Goal: Task Accomplishment & Management: Complete application form

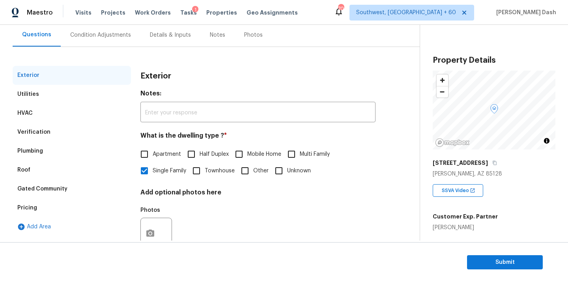
scroll to position [90, 0]
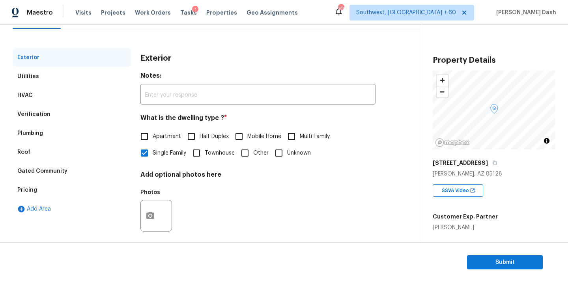
click at [33, 95] on div "HVAC" at bounding box center [72, 95] width 118 height 19
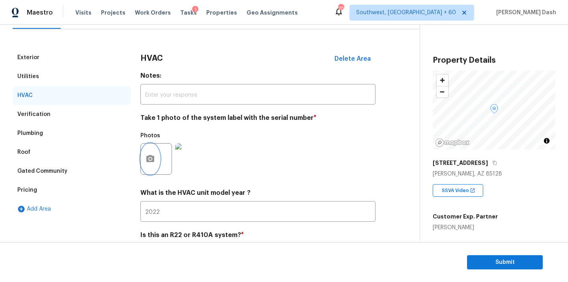
click at [156, 157] on button "button" at bounding box center [150, 158] width 19 height 31
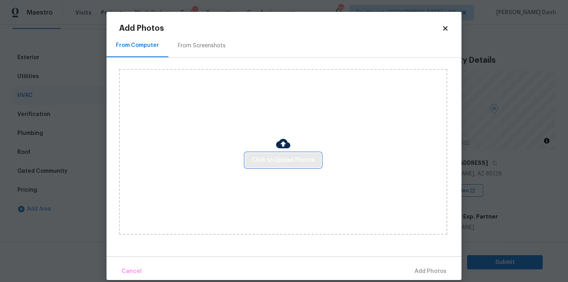
click at [267, 153] on button "Click to Upload Photos" at bounding box center [283, 160] width 76 height 15
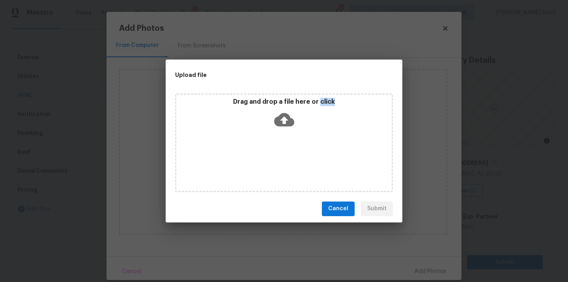
click at [267, 153] on div "Drag and drop a file here or click" at bounding box center [284, 142] width 218 height 99
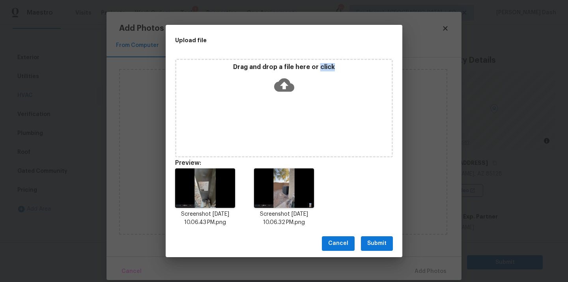
click at [383, 242] on span "Submit" at bounding box center [376, 243] width 19 height 10
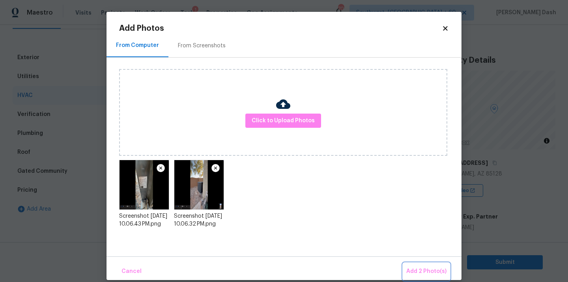
click at [413, 263] on button "Add 2 Photo(s)" at bounding box center [426, 271] width 47 height 17
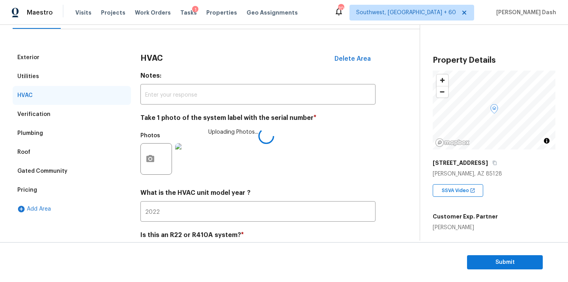
click at [190, 159] on img at bounding box center [191, 159] width 32 height 32
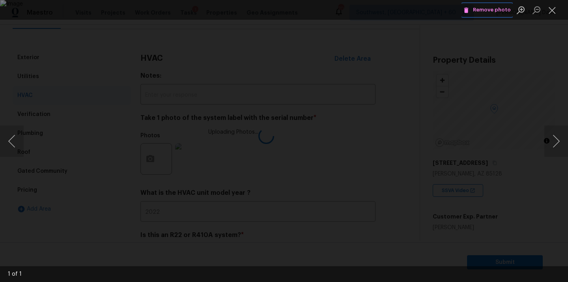
click at [477, 13] on span "Remove photo" at bounding box center [486, 10] width 47 height 9
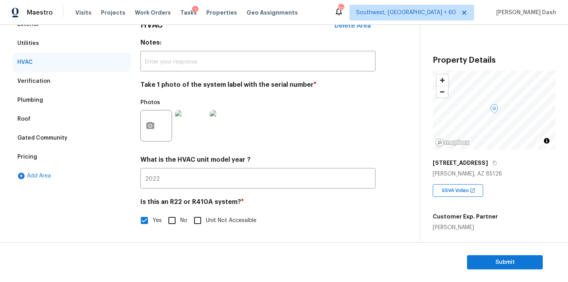
click at [100, 211] on div "Exterior Utilities HVAC Verification Plumbing Roof Gated Community Pricing Add …" at bounding box center [72, 126] width 118 height 223
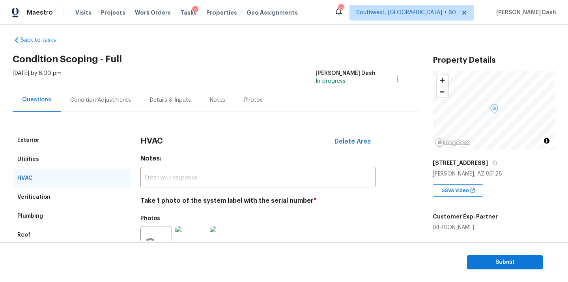
click at [79, 106] on div "Condition Adjustments" at bounding box center [101, 99] width 80 height 23
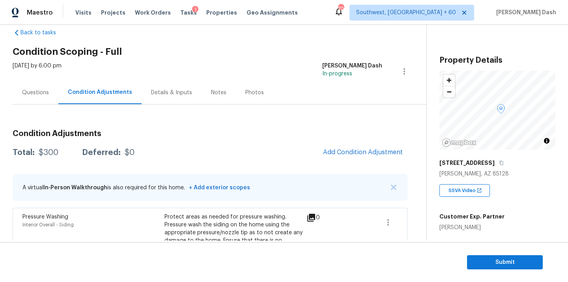
scroll to position [22, 0]
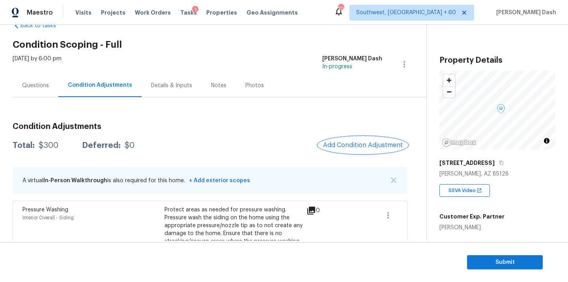
click at [352, 137] on button "Add Condition Adjustment" at bounding box center [362, 145] width 89 height 17
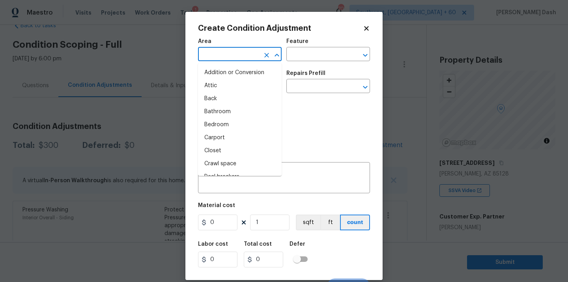
click at [210, 55] on input "text" at bounding box center [228, 55] width 61 height 12
type input "ex"
click at [222, 88] on li "Attic" at bounding box center [240, 85] width 84 height 13
type input "Attic"
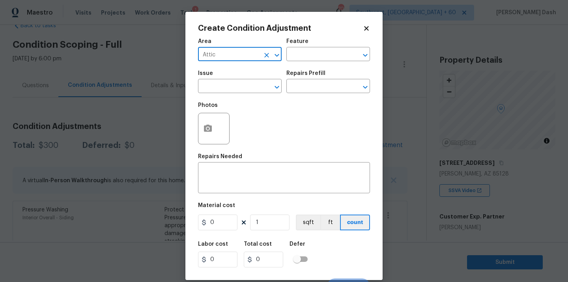
click at [264, 57] on icon "Clear" at bounding box center [267, 55] width 8 height 8
click at [227, 89] on li "Exterior Overall" at bounding box center [240, 85] width 84 height 13
type input "Exterior Overall"
click at [286, 64] on div "Area Exterior Overall ​ Feature ​" at bounding box center [284, 50] width 172 height 32
click at [292, 61] on div "Area Exterior Overall ​ Feature ​" at bounding box center [284, 50] width 172 height 32
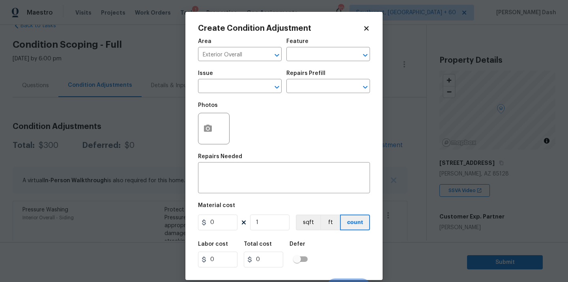
click at [302, 5] on body "Maestro Visits Projects Work Orders Tasks 1 Properties Geo Assignments 705 Sout…" at bounding box center [284, 141] width 568 height 282
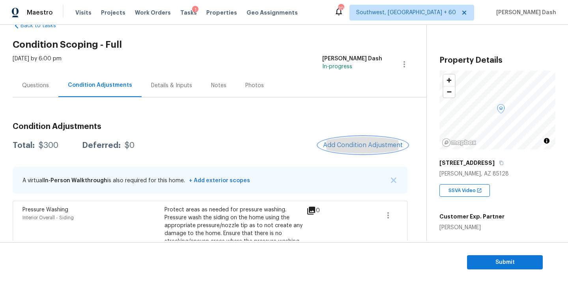
click at [358, 144] on span "Add Condition Adjustment" at bounding box center [363, 145] width 80 height 7
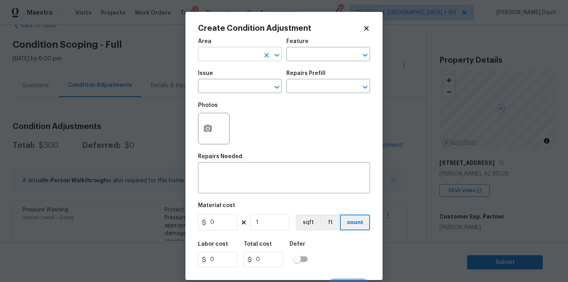
click at [245, 50] on input "text" at bounding box center [228, 55] width 61 height 12
click at [220, 87] on li "Exterior Overall" at bounding box center [240, 85] width 84 height 13
type input "Exterior Overall"
click at [307, 63] on div "Area Exterior Overall ​ Feature ​" at bounding box center [284, 50] width 172 height 32
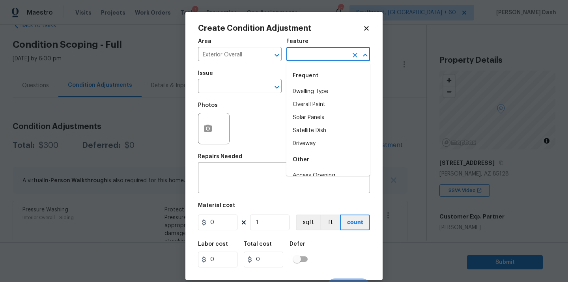
click at [307, 58] on input "text" at bounding box center [316, 55] width 61 height 12
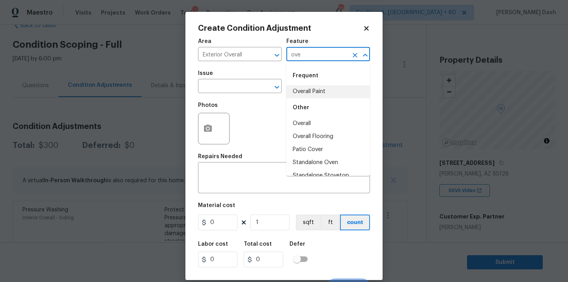
click at [307, 86] on li "Overall Paint" at bounding box center [328, 91] width 84 height 13
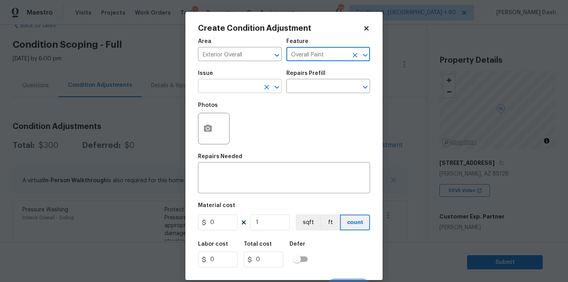
type input "Overall Paint"
click at [243, 89] on input "text" at bounding box center [228, 87] width 61 height 12
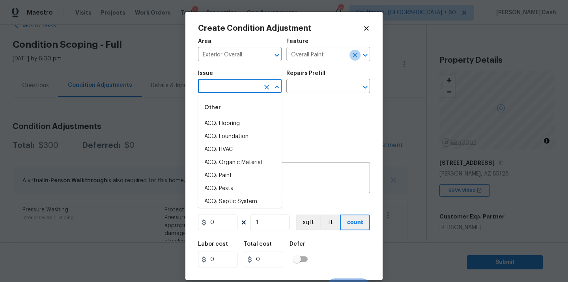
click at [354, 54] on icon "Clear" at bounding box center [354, 55] width 5 height 5
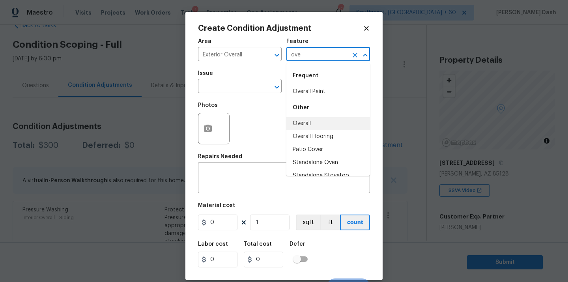
click at [342, 118] on li "Overall" at bounding box center [328, 123] width 84 height 13
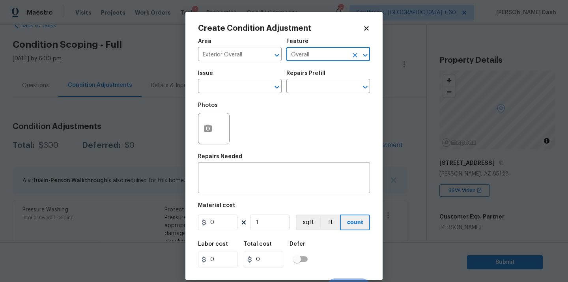
type input "Overall"
click at [205, 127] on icon "button" at bounding box center [208, 128] width 8 height 7
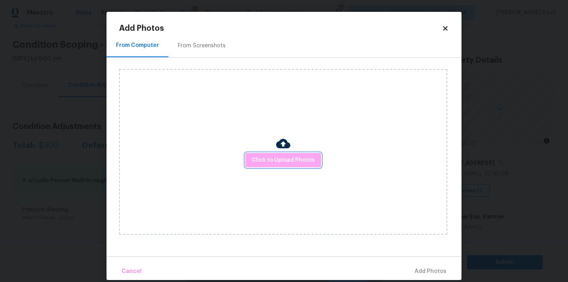
click at [284, 155] on button "Click to Upload Photos" at bounding box center [283, 160] width 76 height 15
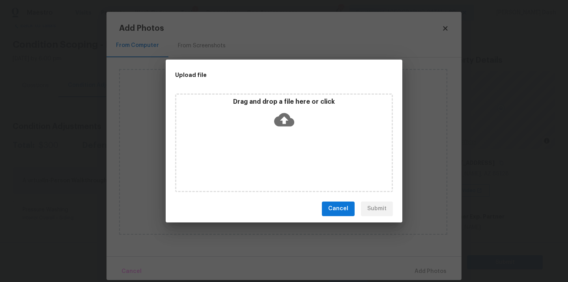
click at [284, 155] on div "Drag and drop a file here or click" at bounding box center [284, 142] width 218 height 99
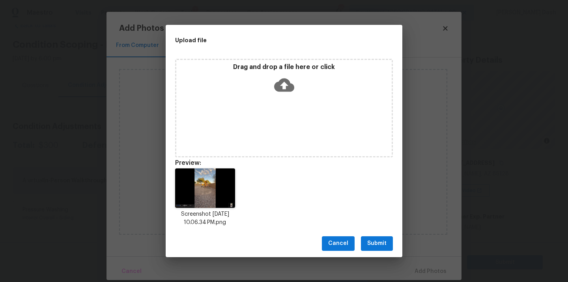
click at [392, 246] on button "Submit" at bounding box center [377, 243] width 32 height 15
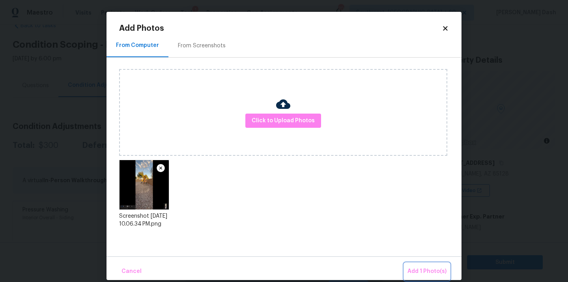
click at [437, 276] on button "Add 1 Photo(s)" at bounding box center [426, 271] width 45 height 17
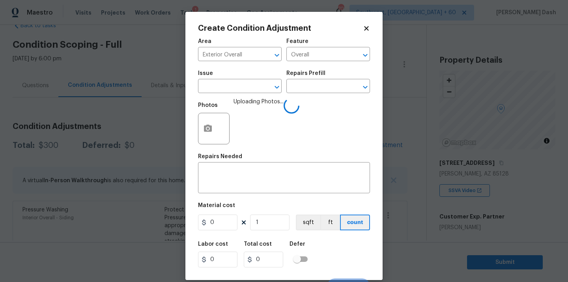
click at [239, 80] on div "Issue" at bounding box center [240, 76] width 84 height 10
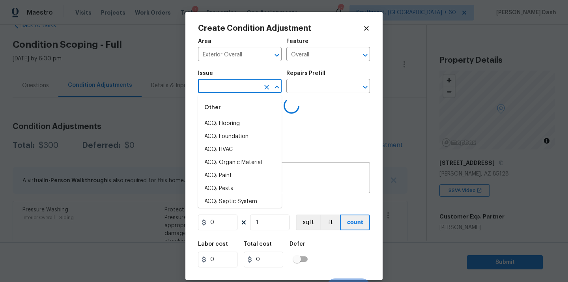
click at [242, 86] on input "text" at bounding box center [228, 87] width 61 height 12
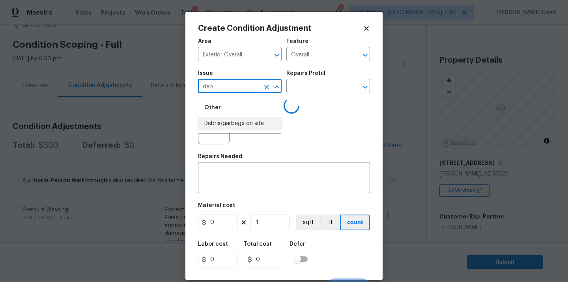
click at [233, 125] on li "Debris/garbage on site" at bounding box center [240, 123] width 84 height 13
type input "Debris/garbage on site"
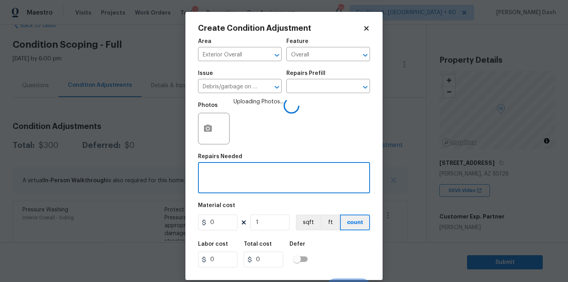
click at [233, 174] on textarea at bounding box center [284, 178] width 162 height 17
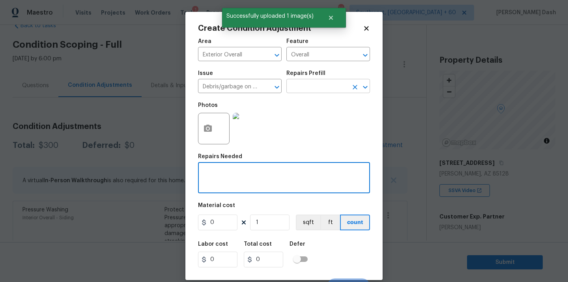
click at [318, 88] on input "text" at bounding box center [316, 87] width 61 height 12
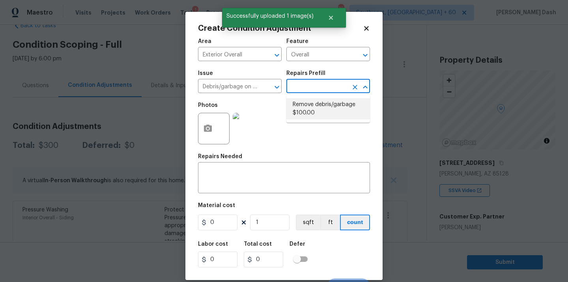
click at [309, 113] on li "Remove debris/garbage $100.00" at bounding box center [328, 108] width 84 height 21
type textarea "Remove, haul off, and properly dispose of any debris left by seller to offsite …"
type input "100"
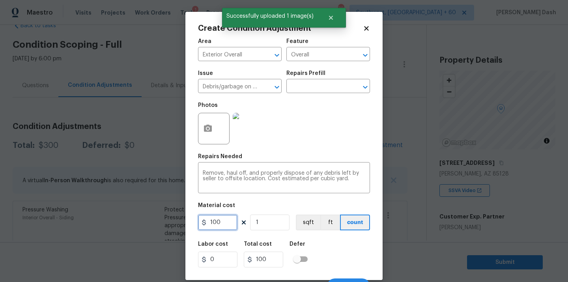
click at [216, 219] on input "100" at bounding box center [217, 222] width 39 height 16
type input "250"
click at [329, 251] on div "Labor cost 0 Total cost 250 Defer" at bounding box center [284, 254] width 172 height 35
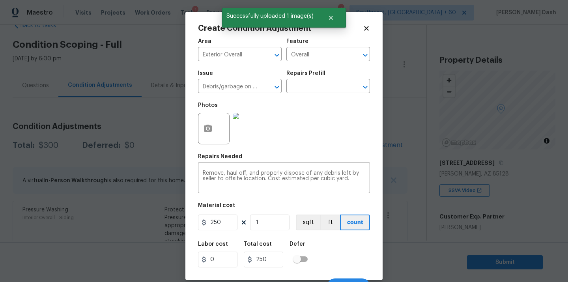
scroll to position [13, 0]
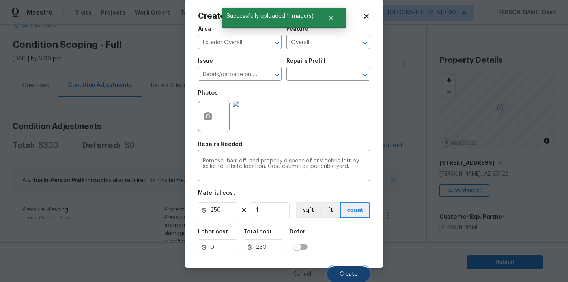
click at [349, 271] on span "Create" at bounding box center [348, 274] width 18 height 6
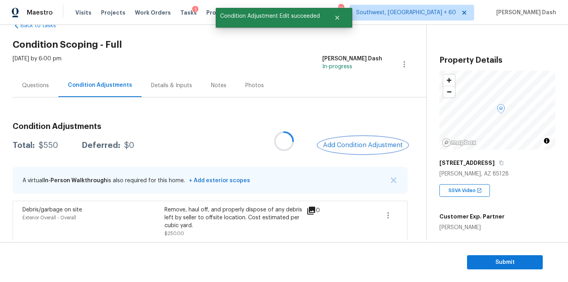
scroll to position [0, 0]
click at [381, 144] on span "Add Condition Adjustment" at bounding box center [363, 145] width 80 height 7
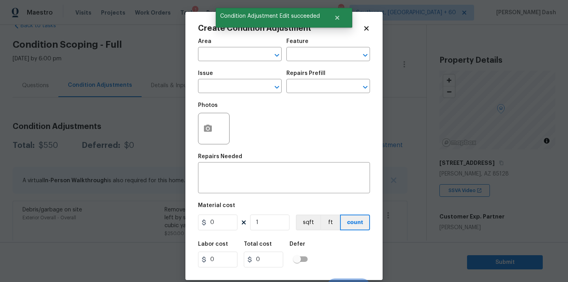
click at [196, 130] on div "Create Condition Adjustment Area ​ Feature ​ Issue ​ Repairs Prefill ​ Photos R…" at bounding box center [283, 146] width 197 height 268
click at [211, 129] on icon "button" at bounding box center [208, 128] width 8 height 7
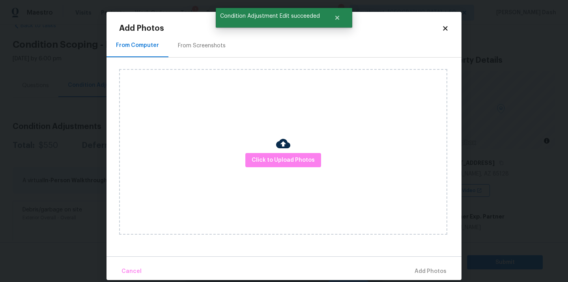
click at [258, 152] on div "Click to Upload Photos" at bounding box center [283, 152] width 328 height 166
click at [262, 156] on span "Click to Upload Photos" at bounding box center [282, 160] width 63 height 10
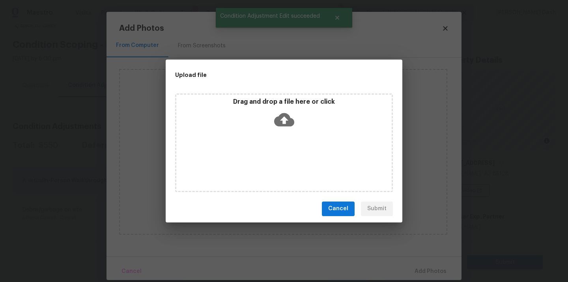
click at [262, 156] on div "Drag and drop a file here or click" at bounding box center [284, 142] width 218 height 99
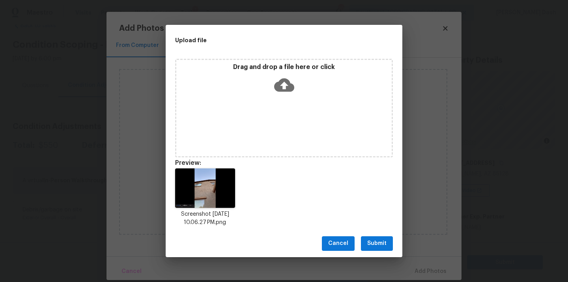
click at [368, 250] on button "Submit" at bounding box center [377, 243] width 32 height 15
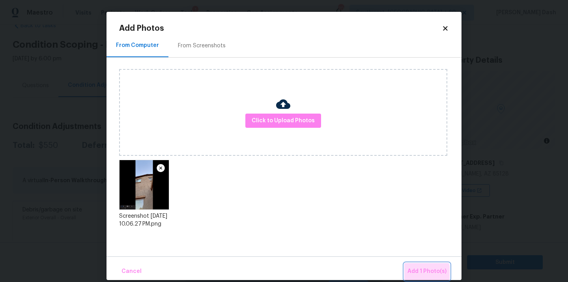
click at [422, 273] on span "Add 1 Photo(s)" at bounding box center [426, 271] width 39 height 10
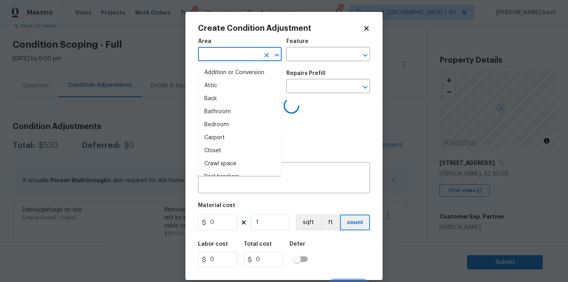
click at [232, 54] on input "text" at bounding box center [228, 55] width 61 height 12
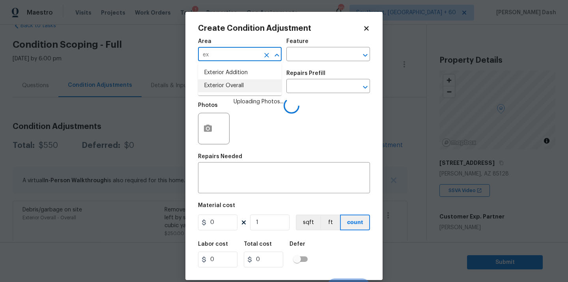
click at [231, 83] on li "Exterior Overall" at bounding box center [240, 85] width 84 height 13
type input "Exterior Overall"
click at [296, 52] on input "text" at bounding box center [316, 55] width 61 height 12
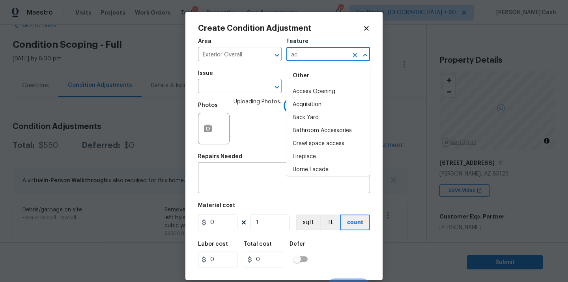
type input "acq"
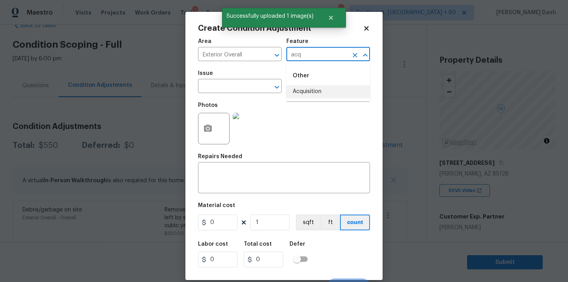
click at [305, 95] on li "Acquisition" at bounding box center [328, 91] width 84 height 13
click at [248, 80] on div "Issue" at bounding box center [240, 76] width 84 height 10
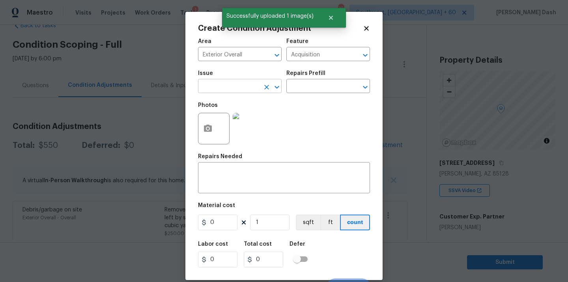
click at [248, 84] on input "text" at bounding box center [228, 87] width 61 height 12
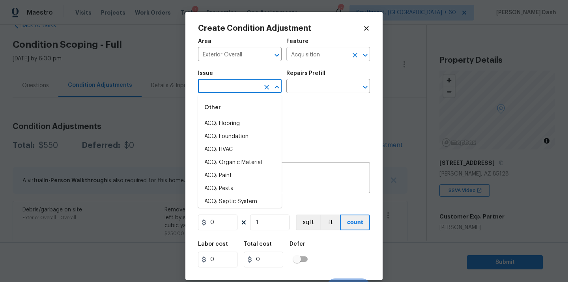
click at [308, 59] on input "Acquisition" at bounding box center [316, 55] width 61 height 12
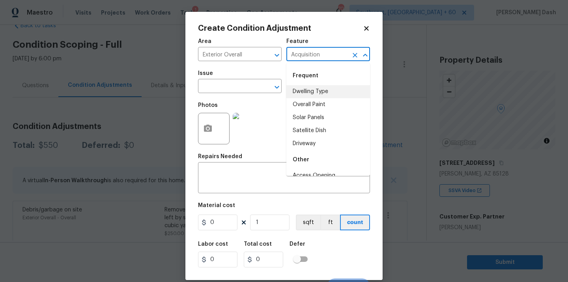
click at [308, 59] on input "Acquisition" at bounding box center [316, 55] width 61 height 12
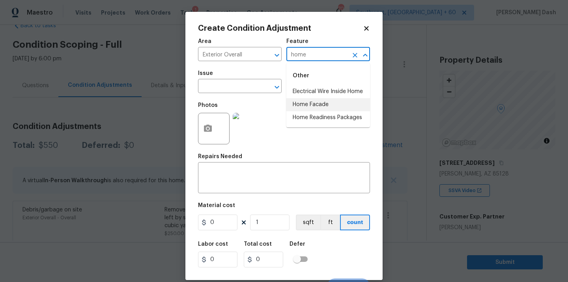
click at [296, 102] on li "Home Facade" at bounding box center [328, 104] width 84 height 13
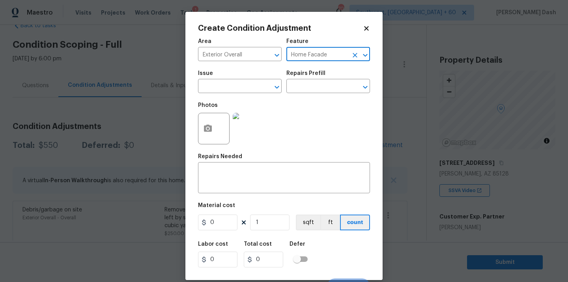
type input "Home Facade"
click at [238, 80] on div "Issue" at bounding box center [240, 76] width 84 height 10
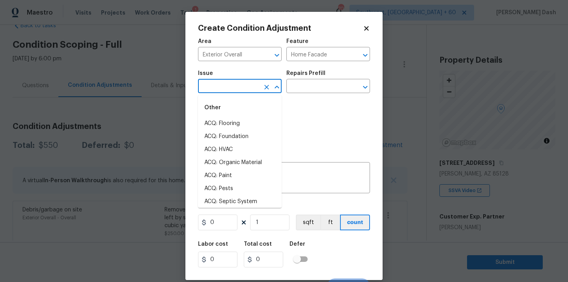
click at [240, 88] on input "text" at bounding box center [228, 87] width 61 height 12
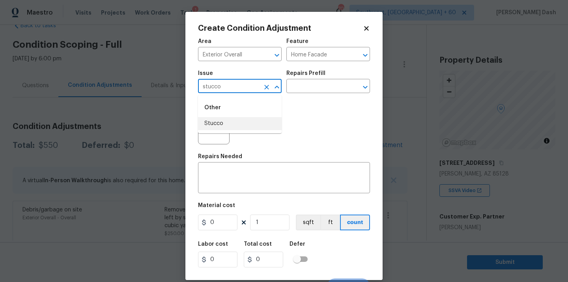
click at [218, 127] on li "Stucco" at bounding box center [240, 123] width 84 height 13
type input "Stucco"
click at [313, 89] on input "text" at bounding box center [316, 87] width 61 height 12
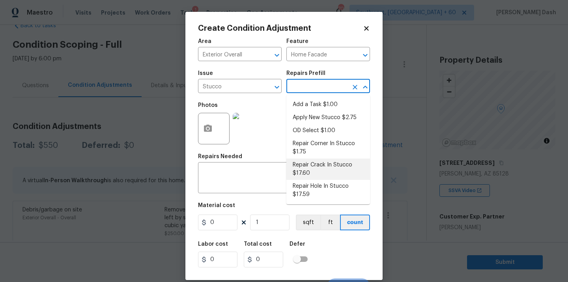
click at [313, 163] on li "Repair Crack In Stucco $17.60" at bounding box center [328, 168] width 84 height 21
type input "Siding"
type textarea "Prep the area around the crack in the stucco that needs to be repaired. Apply a…"
type input "17.6"
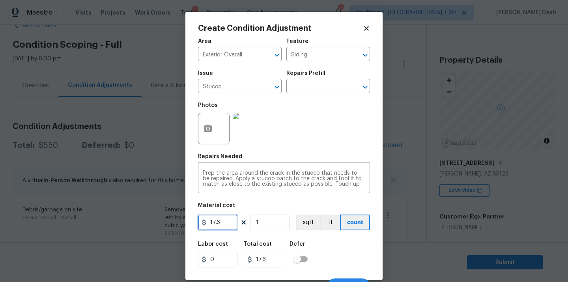
click at [226, 226] on input "17.6" at bounding box center [217, 222] width 39 height 16
type input "575"
click at [364, 255] on div "Labor cost 0 Total cost 575 Defer" at bounding box center [284, 254] width 172 height 35
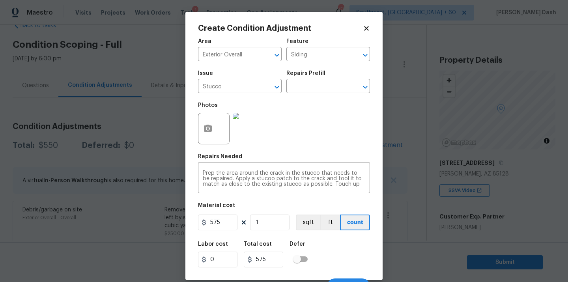
scroll to position [13, 0]
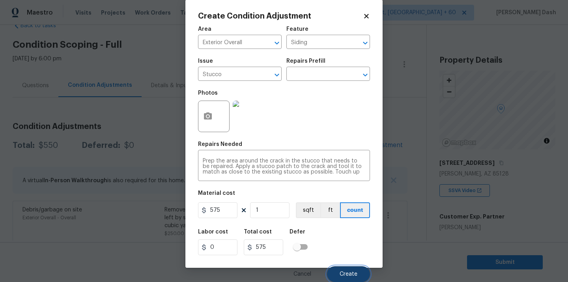
click at [351, 272] on span "Create" at bounding box center [348, 274] width 18 height 6
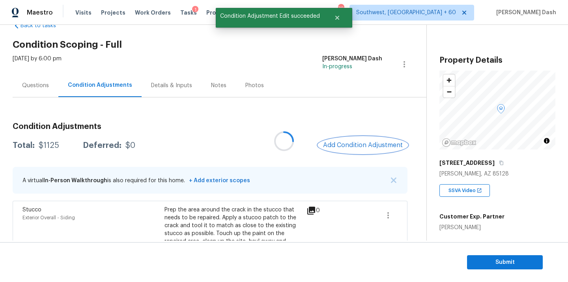
scroll to position [0, 0]
click at [335, 141] on button "Add Condition Adjustment" at bounding box center [362, 145] width 89 height 17
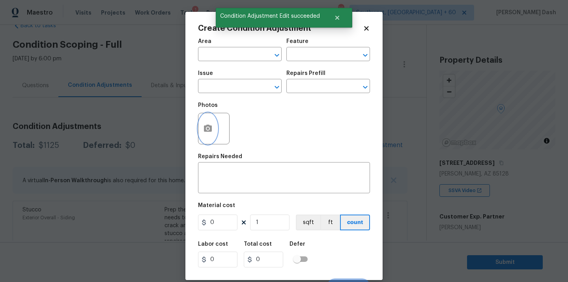
click at [206, 131] on icon "button" at bounding box center [208, 128] width 8 height 7
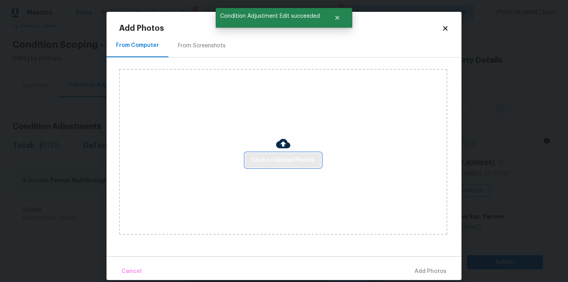
click at [281, 154] on button "Click to Upload Photos" at bounding box center [283, 160] width 76 height 15
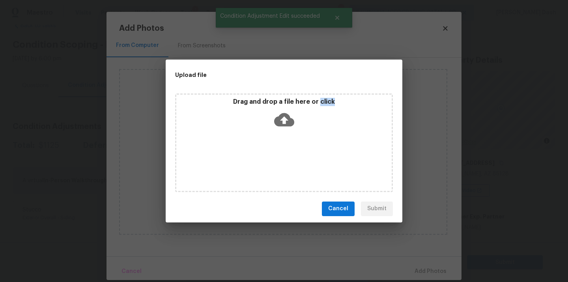
click at [281, 154] on div "Drag and drop a file here or click" at bounding box center [284, 142] width 218 height 99
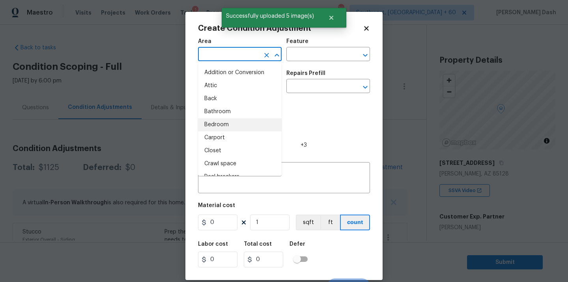
scroll to position [22, 0]
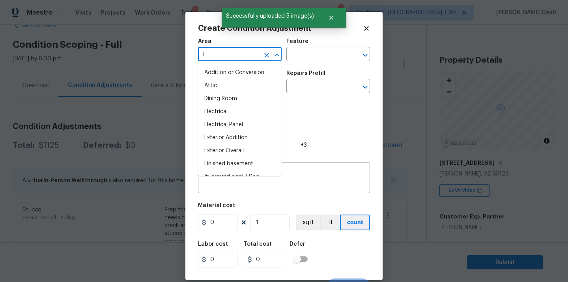
type input "in"
click at [230, 125] on li "Interior Overall" at bounding box center [240, 124] width 84 height 13
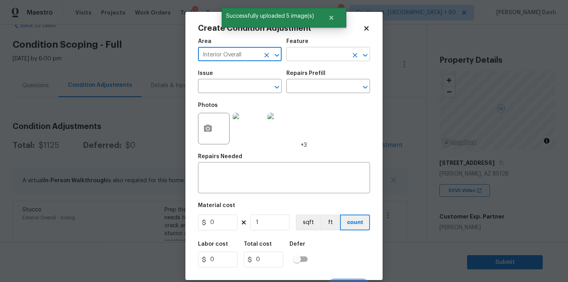
type input "Interior Overall"
click at [304, 54] on input "text" at bounding box center [316, 55] width 61 height 12
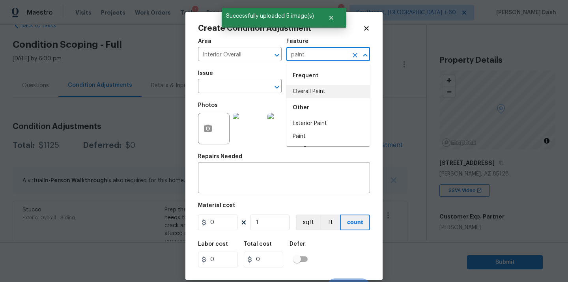
click at [305, 95] on li "Overall Paint" at bounding box center [328, 91] width 84 height 13
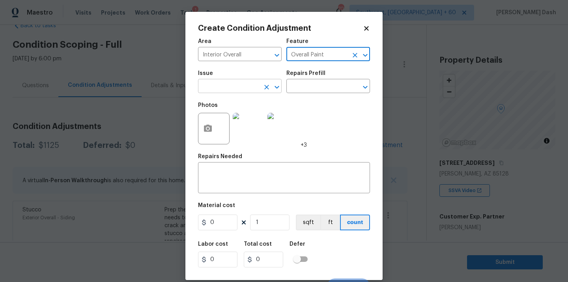
type input "Overall Paint"
click at [252, 93] on body "Maestro Visits Projects Work Orders Tasks 1 Properties Geo Assignments 705 Sout…" at bounding box center [284, 141] width 568 height 282
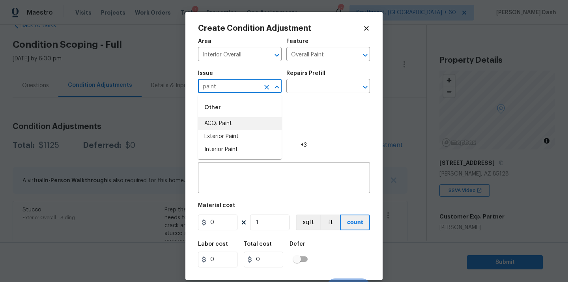
click at [238, 123] on li "ACQ: Paint" at bounding box center [240, 123] width 84 height 13
type input "ACQ: Paint"
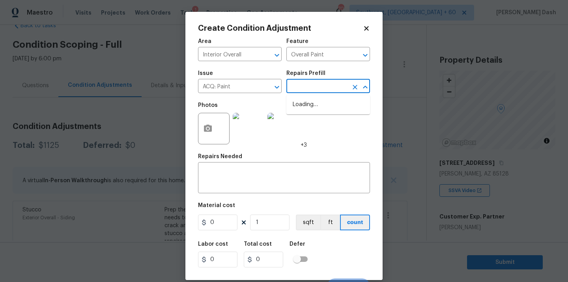
drag, startPoint x: 310, startPoint y: 84, endPoint x: 310, endPoint y: 120, distance: 36.3
click at [310, 84] on input "text" at bounding box center [316, 87] width 61 height 12
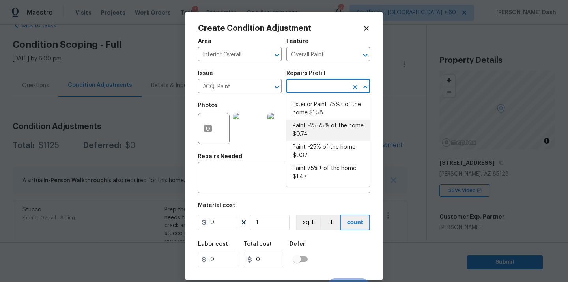
click at [309, 134] on li "Paint ~25-75% of the home $0.74" at bounding box center [328, 129] width 84 height 21
type input "Acquisition"
type input "0.74"
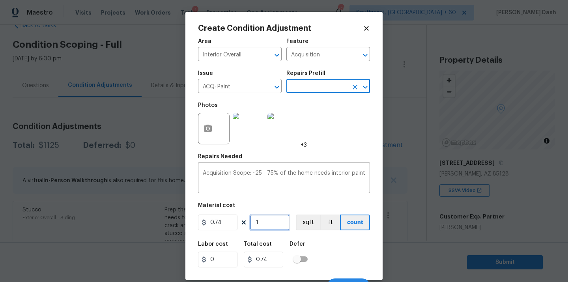
click at [273, 225] on input "1" at bounding box center [269, 222] width 39 height 16
type input "13"
type input "9.62"
type input "131"
type input "96.94"
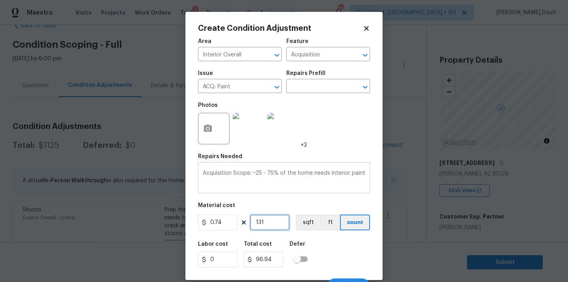
type input "1313"
type input "971.62"
type input "1313"
click at [312, 219] on button "sqft" at bounding box center [308, 222] width 24 height 16
click at [317, 254] on div "Labor cost 0 Total cost 971.62 Defer" at bounding box center [284, 254] width 172 height 35
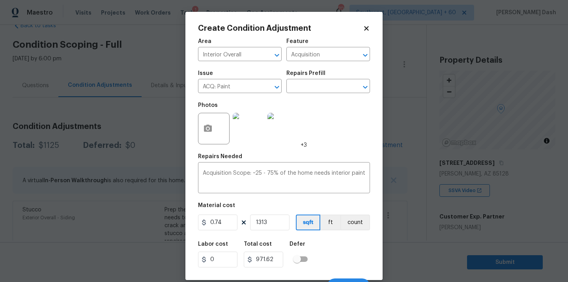
scroll to position [13, 0]
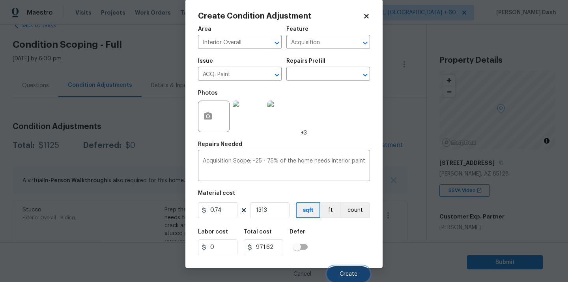
click at [341, 268] on button "Create" at bounding box center [348, 274] width 43 height 16
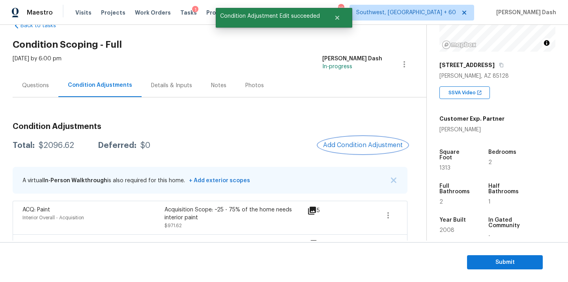
scroll to position [100, 0]
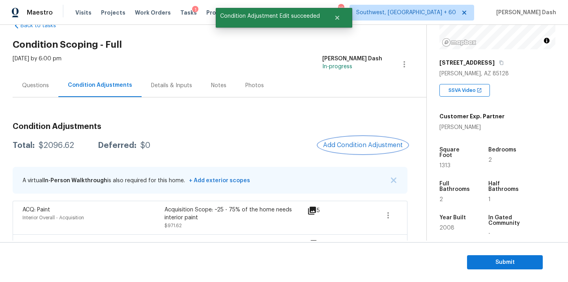
click at [382, 146] on span "Add Condition Adjustment" at bounding box center [363, 145] width 80 height 7
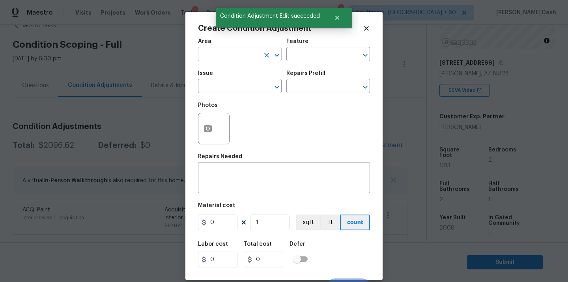
click at [246, 58] on input "text" at bounding box center [228, 55] width 61 height 12
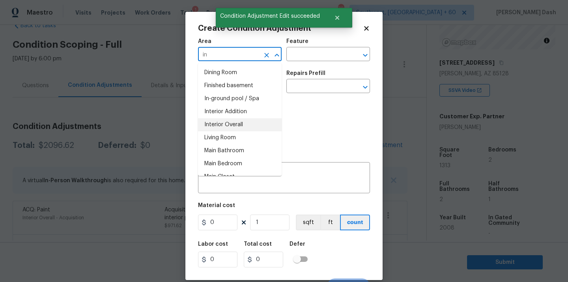
click at [231, 121] on li "Interior Overall" at bounding box center [240, 124] width 84 height 13
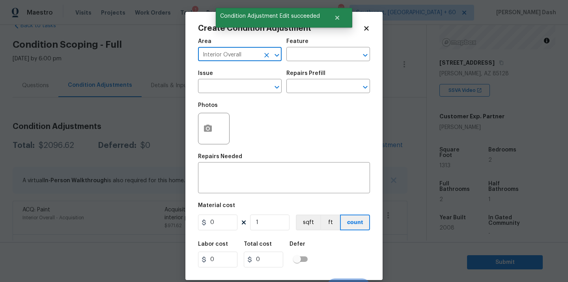
type input "Interior Overall"
click at [298, 63] on div "Area Interior Overall ​ Feature ​" at bounding box center [284, 50] width 172 height 32
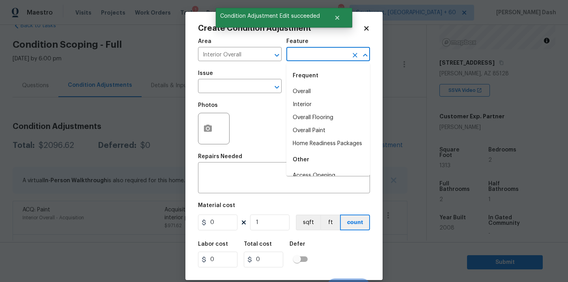
click at [298, 58] on input "text" at bounding box center [316, 55] width 61 height 12
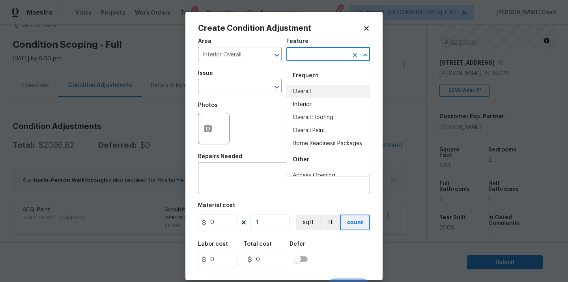
click at [302, 93] on li "Overall" at bounding box center [328, 91] width 84 height 13
type input "Overall"
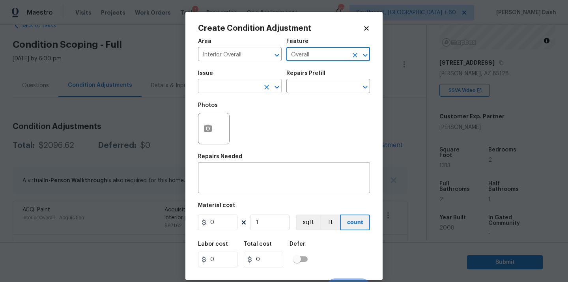
click at [241, 93] on input "text" at bounding box center [228, 87] width 61 height 12
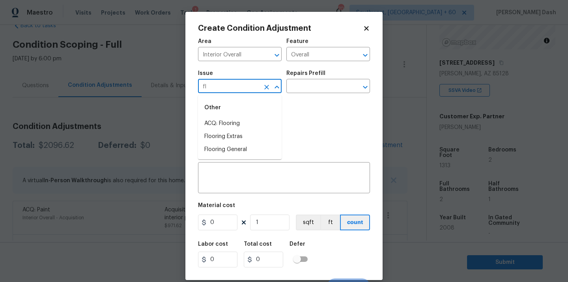
click at [259, 122] on li "ACQ: Flooring" at bounding box center [240, 123] width 84 height 13
type input "ACQ: Flooring"
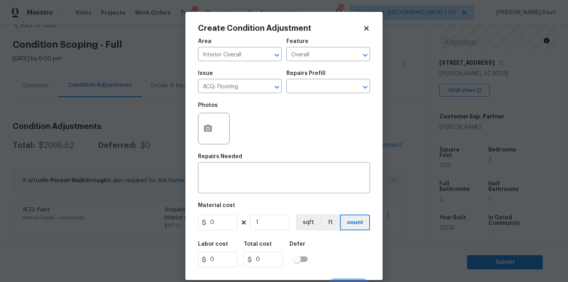
click at [330, 77] on div "Repairs Prefill" at bounding box center [328, 76] width 84 height 10
click at [328, 82] on input "text" at bounding box center [316, 87] width 61 height 12
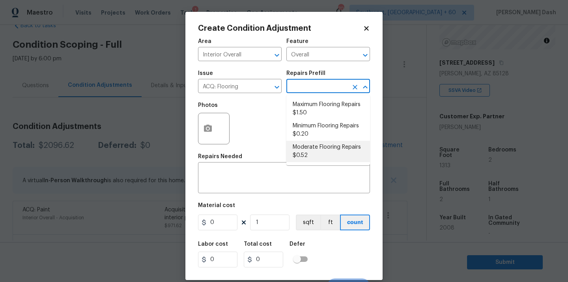
click at [307, 152] on li "Moderate Flooring Repairs $0.52" at bounding box center [328, 151] width 84 height 21
type input "Acquisition"
type textarea "Acquisition Scope: Moderate flooring repairs"
type input "0.52"
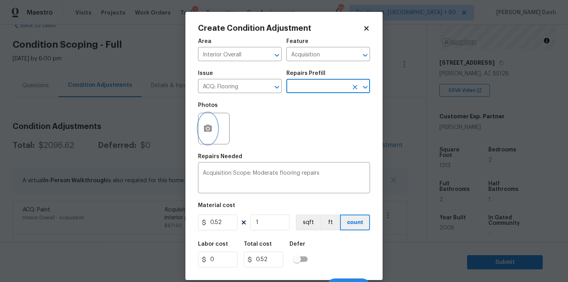
click at [199, 132] on button "button" at bounding box center [207, 128] width 19 height 31
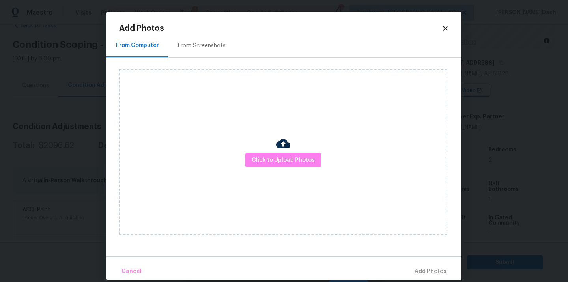
click at [265, 143] on div "Click to Upload Photos" at bounding box center [283, 152] width 328 height 166
click at [267, 156] on span "Click to Upload Photos" at bounding box center [282, 160] width 63 height 10
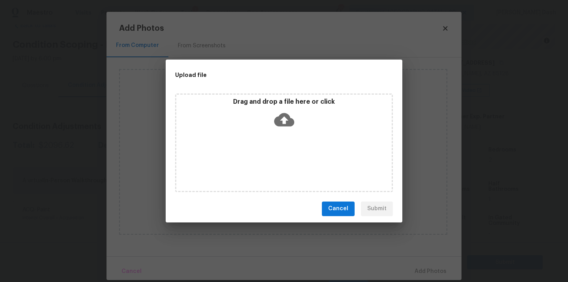
click at [267, 156] on div "Drag and drop a file here or click" at bounding box center [284, 142] width 218 height 99
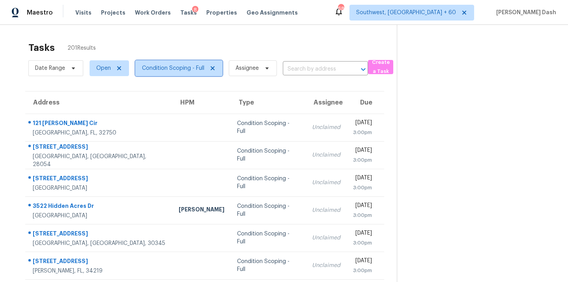
click at [196, 67] on span "Condition Scoping - Full" at bounding box center [173, 68] width 62 height 8
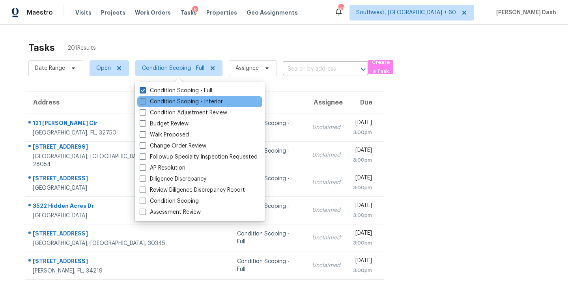
click at [184, 100] on label "Condition Scoping - Interior" at bounding box center [181, 102] width 83 height 8
click at [145, 100] on input "Condition Scoping - Interior" at bounding box center [142, 100] width 5 height 5
checkbox input "true"
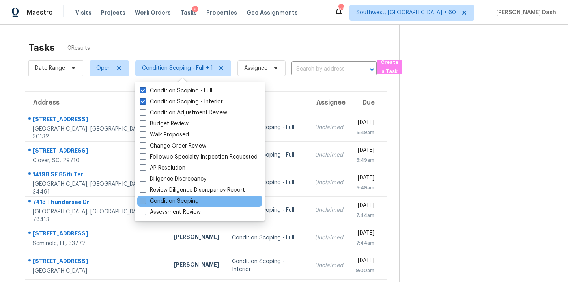
click at [176, 202] on label "Condition Scoping" at bounding box center [169, 201] width 59 height 8
click at [145, 202] on input "Condition Scoping" at bounding box center [142, 199] width 5 height 5
checkbox input "true"
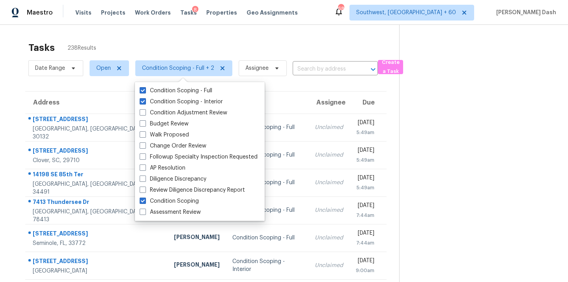
click at [135, 48] on div "Tasks 238 Results" at bounding box center [213, 47] width 371 height 20
